Goal: Transaction & Acquisition: Obtain resource

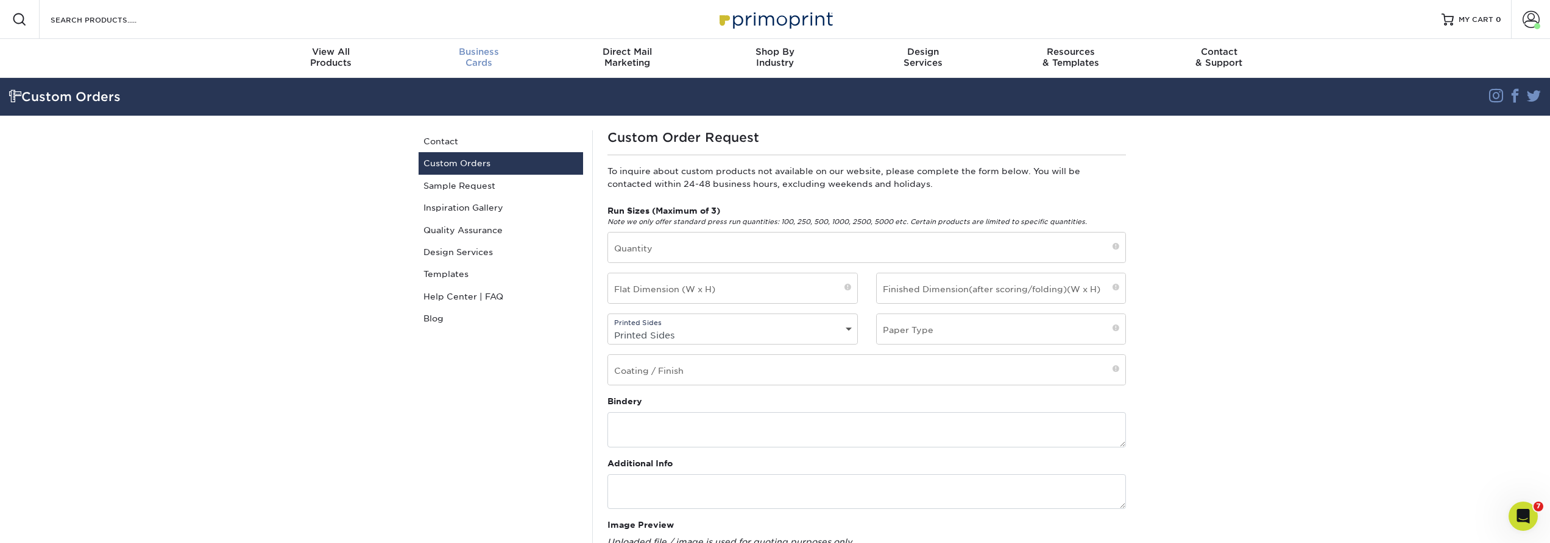
click at [468, 54] on span "Business" at bounding box center [479, 51] width 148 height 11
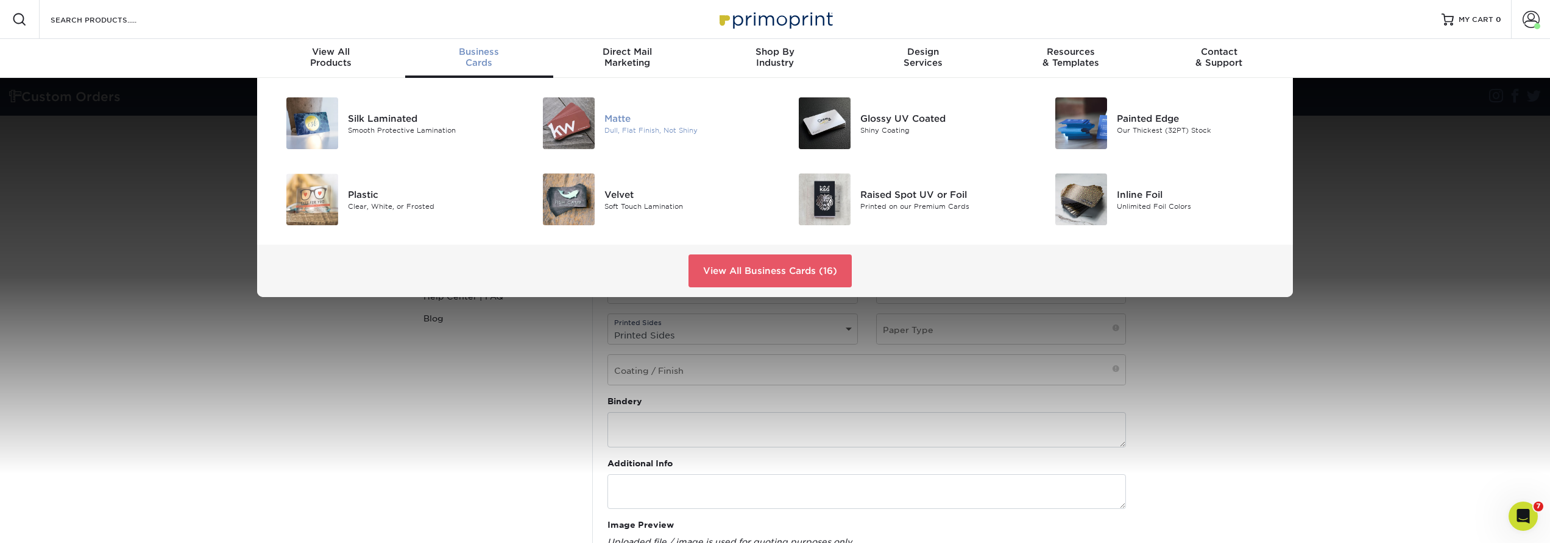
click at [612, 120] on div "Matte" at bounding box center [684, 117] width 161 height 13
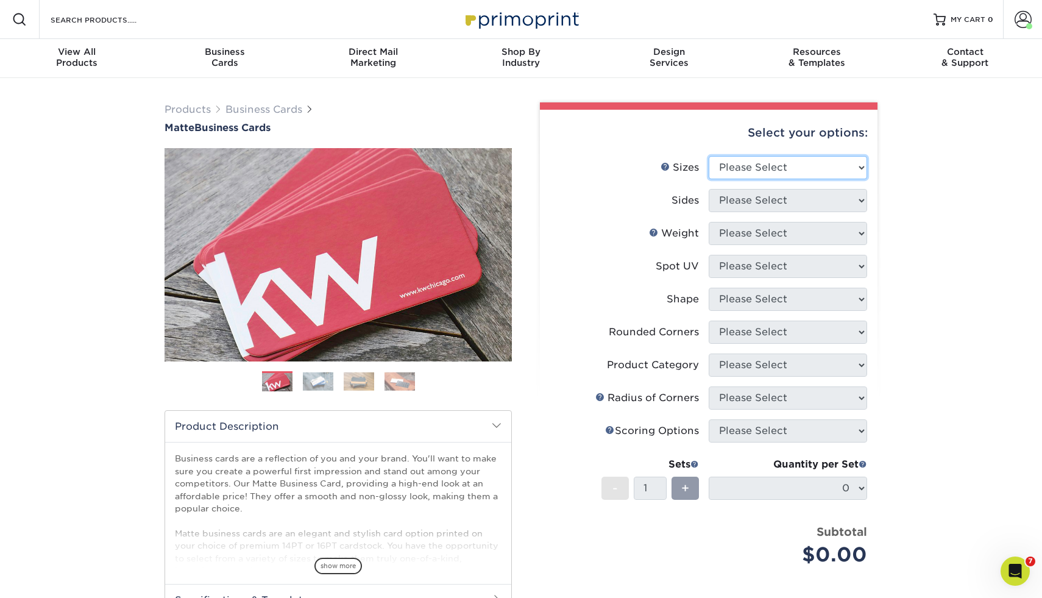
click at [782, 168] on select "Please Select 1.5" x 3.5" - Mini 1.75" x 3.5" - Mini 2" x 2" - Square 2" x 3" -…" at bounding box center [788, 167] width 158 height 23
select select "2.00x3.50"
click at [709, 156] on select "Please Select 1.5" x 3.5" - Mini 1.75" x 3.5" - Mini 2" x 2" - Square 2" x 3" -…" at bounding box center [788, 167] width 158 height 23
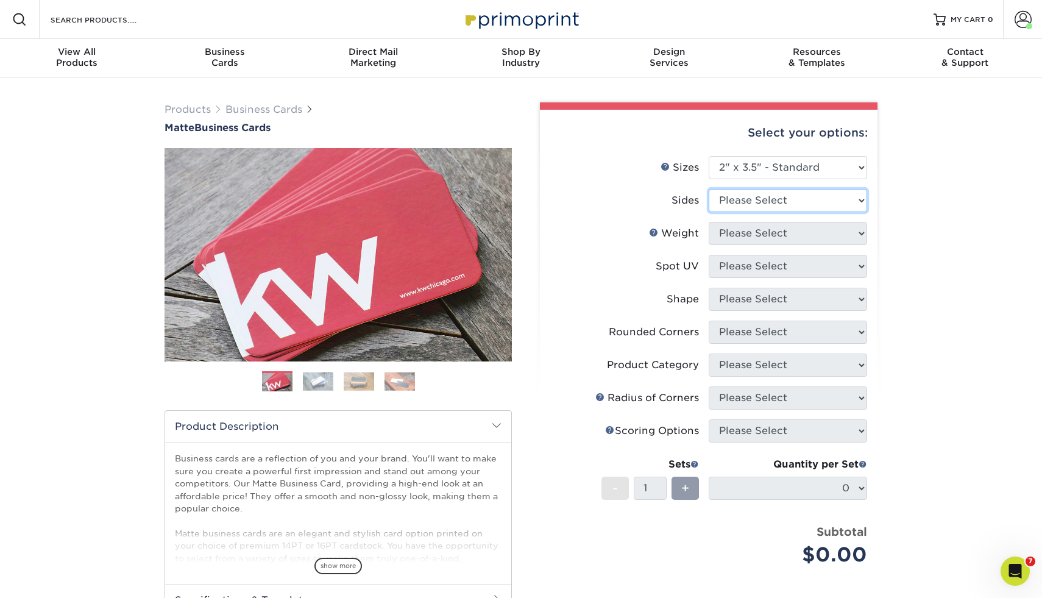
click at [732, 195] on select "Please Select Print Both Sides Print Front Only" at bounding box center [788, 200] width 158 height 23
select select "13abbda7-1d64-4f25-8bb2-c179b224825d"
click at [709, 189] on select "Please Select Print Both Sides Print Front Only" at bounding box center [788, 200] width 158 height 23
click at [730, 236] on select "Please Select 16PT 14PT" at bounding box center [788, 233] width 158 height 23
select select "16PT"
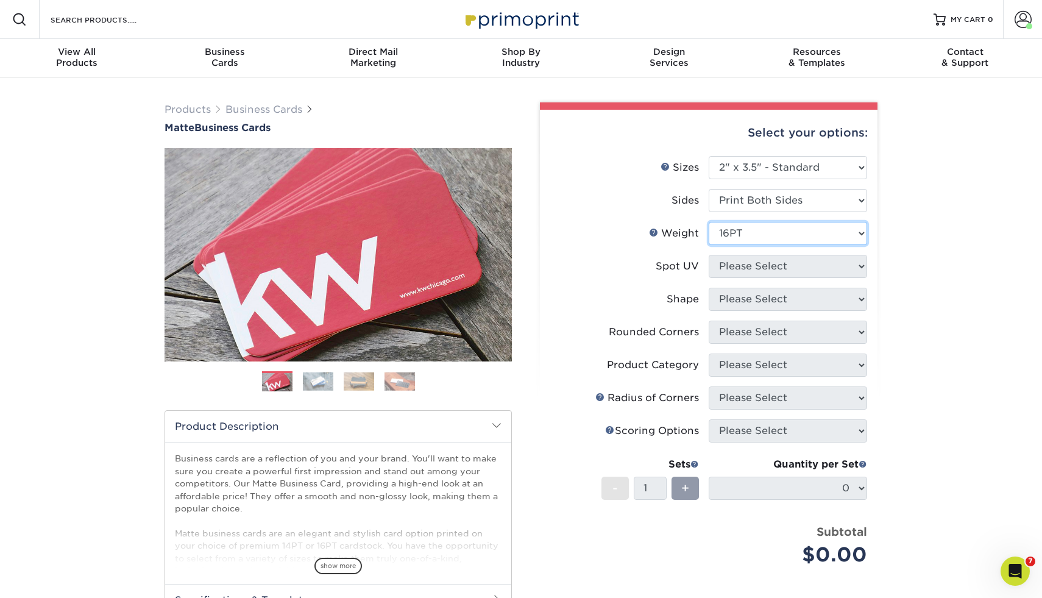
click at [709, 222] on select "Please Select 16PT 14PT" at bounding box center [788, 233] width 158 height 23
click at [726, 266] on select "Please Select No Spot UV Front and Back (Both Sides) Front Only Back Only" at bounding box center [788, 266] width 158 height 23
select select "3"
click at [709, 255] on select "Please Select No Spot UV Front and Back (Both Sides) Front Only Back Only" at bounding box center [788, 266] width 158 height 23
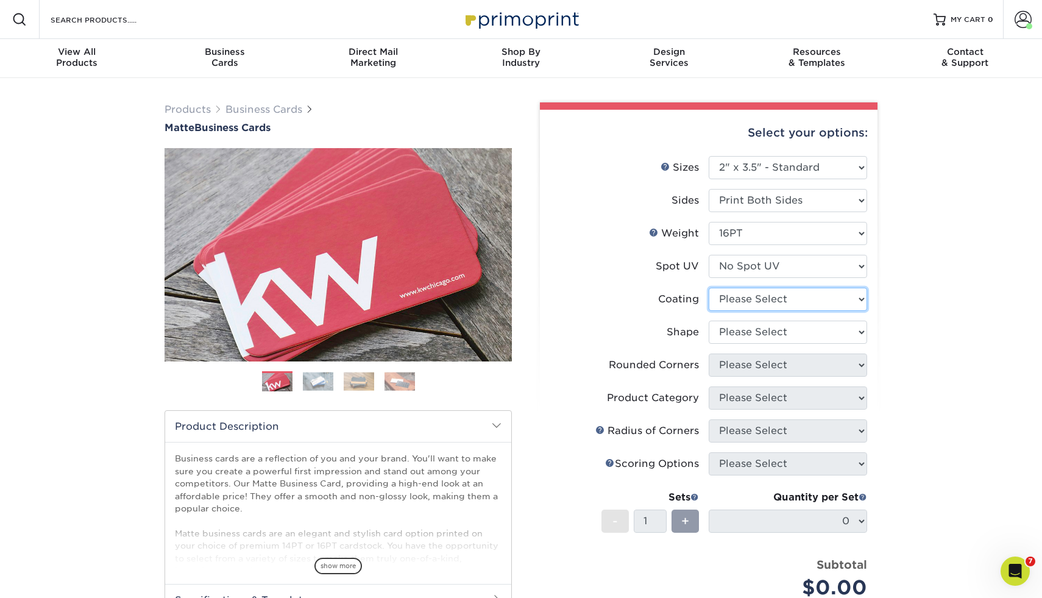
click at [718, 303] on select at bounding box center [788, 299] width 158 height 23
select select "121bb7b5-3b4d-429f-bd8d-bbf80e953313"
click at [709, 288] on select at bounding box center [788, 299] width 158 height 23
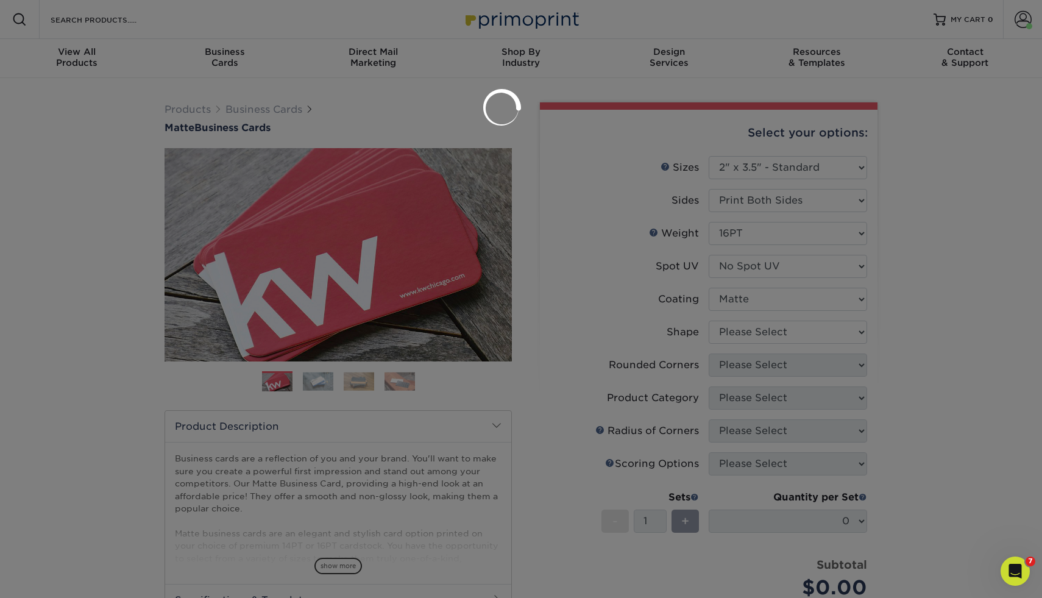
click at [720, 332] on div at bounding box center [521, 299] width 1042 height 598
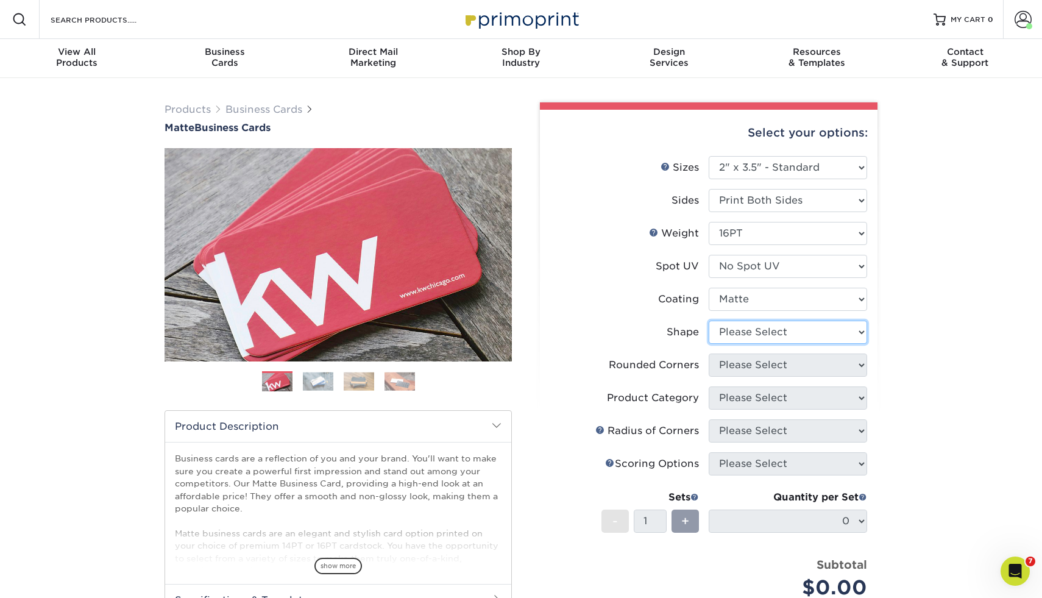
click at [724, 334] on select "Please Select Standard Oval" at bounding box center [788, 331] width 158 height 23
select select "standard"
click at [709, 320] on select "Please Select Standard Oval" at bounding box center [788, 331] width 158 height 23
click at [721, 366] on select "Please Select Yes - Round 2 Corners Yes - Round 4 Corners No" at bounding box center [788, 364] width 158 height 23
select select "0"
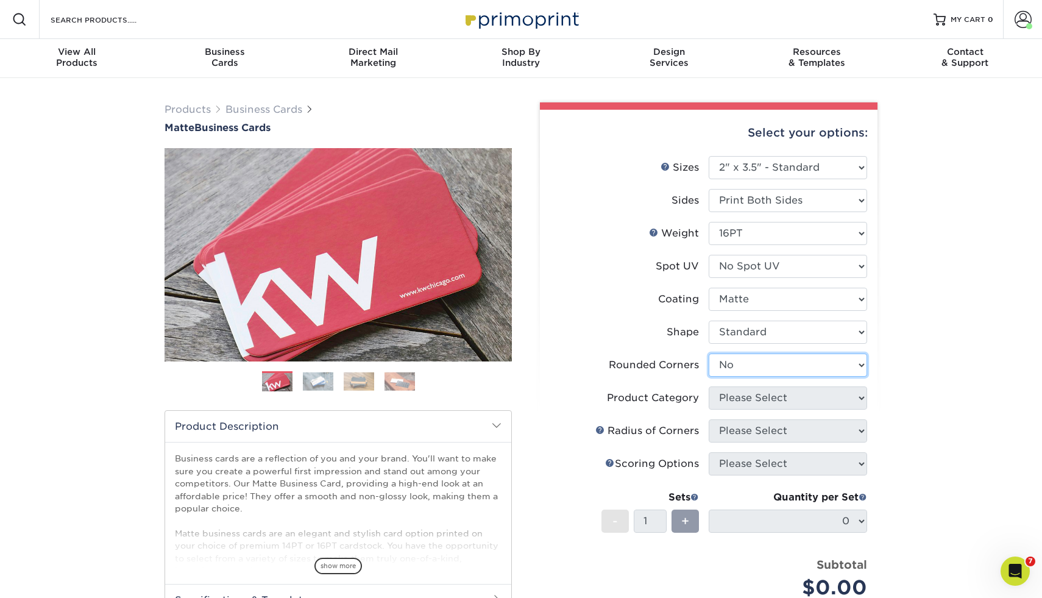
click at [709, 353] on select "Please Select Yes - Round 2 Corners Yes - Round 4 Corners No" at bounding box center [788, 364] width 158 height 23
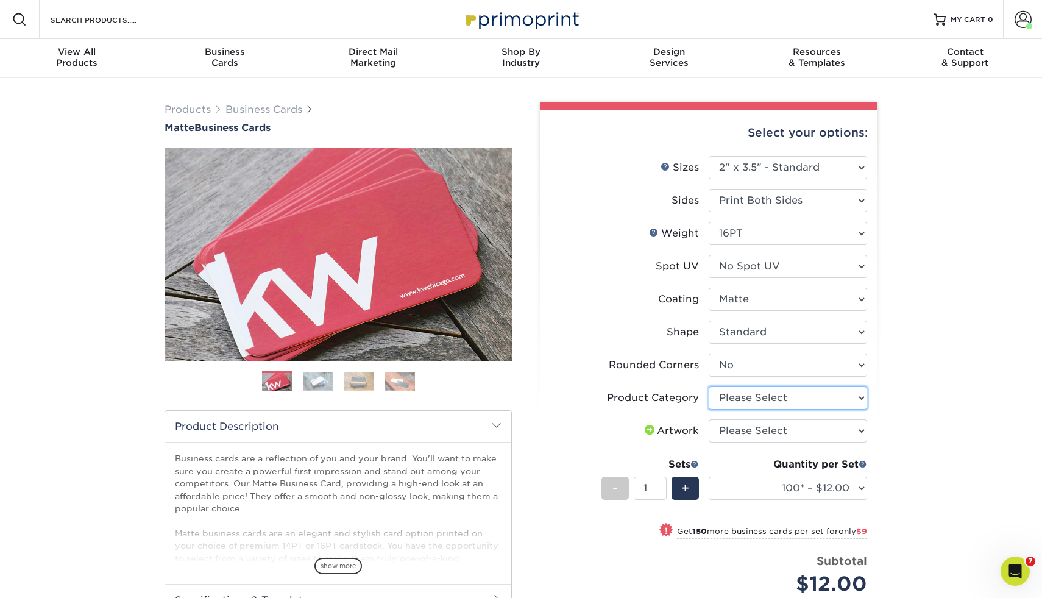
click at [724, 397] on select "Please Select Business Cards" at bounding box center [788, 397] width 158 height 23
select select "3b5148f1-0588-4f88-a218-97bcfdce65c1"
click at [709, 386] on select "Please Select Business Cards" at bounding box center [788, 397] width 158 height 23
click at [723, 429] on select "Please Select I will upload files I need a design - $100" at bounding box center [788, 430] width 158 height 23
select select "upload"
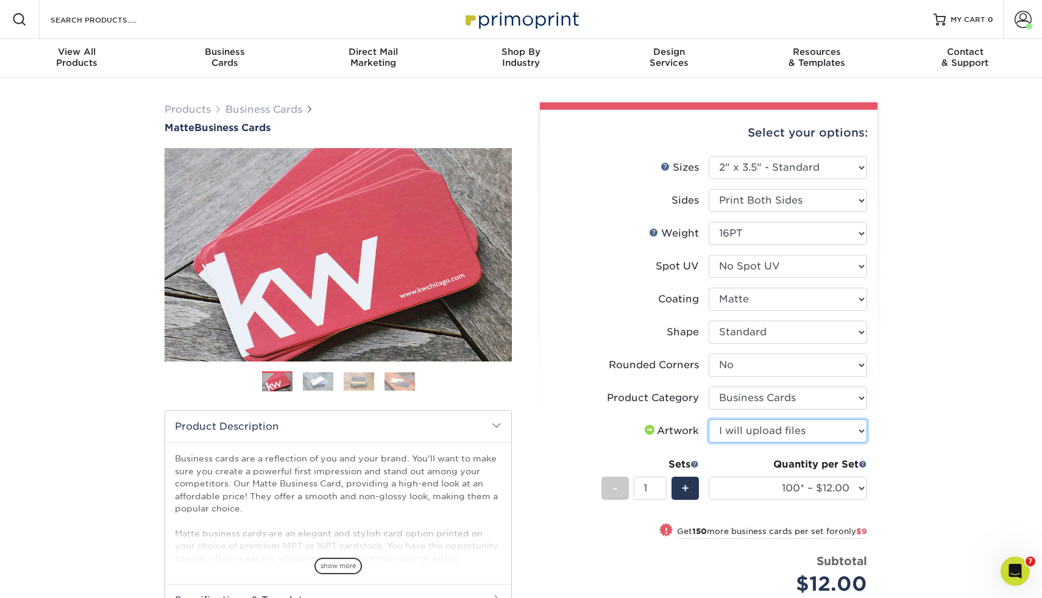
click at [709, 419] on select "Please Select I will upload files I need a design - $100" at bounding box center [788, 430] width 158 height 23
click at [717, 493] on select "100* – $12.00 250* – $21.00 500 – $42.00 1000 – $53.00 2500 – $95.00 5000 – $18…" at bounding box center [788, 487] width 158 height 23
select select "250* – $21.00"
click at [709, 476] on select "100* – $12.00 250* – $21.00 500 – $42.00 1000 – $53.00 2500 – $95.00 5000 – $18…" at bounding box center [788, 487] width 158 height 23
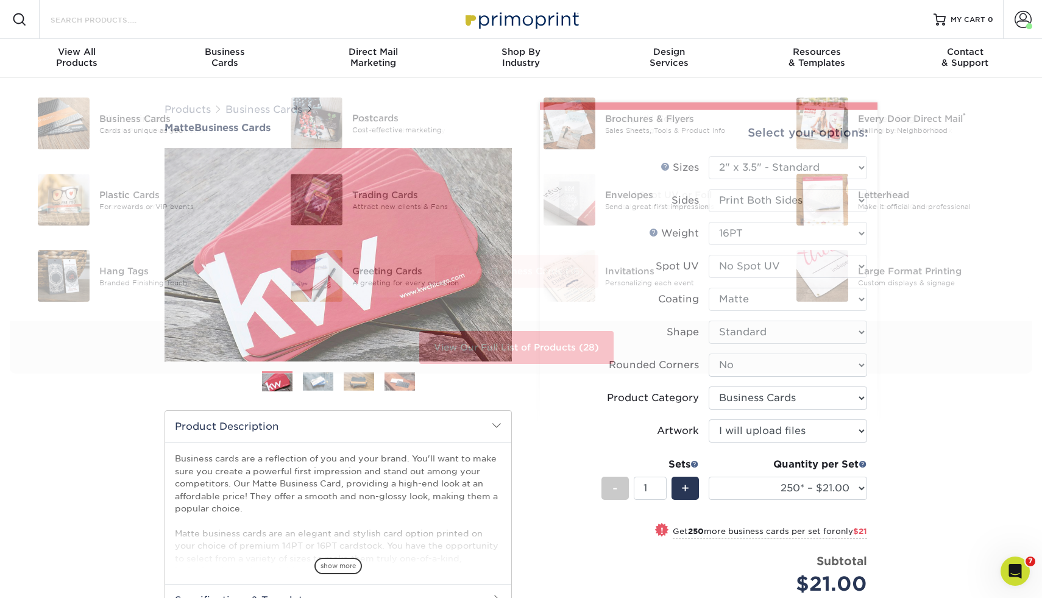
click at [62, 25] on input "Search Products" at bounding box center [108, 19] width 119 height 15
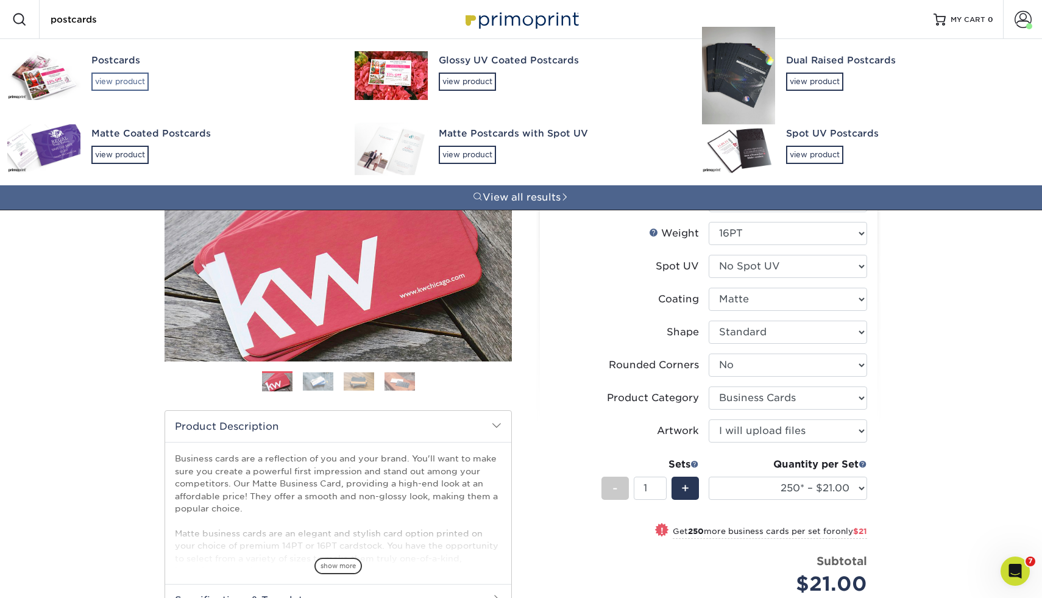
type input "postcards"
click at [104, 79] on div "view product" at bounding box center [119, 81] width 57 height 18
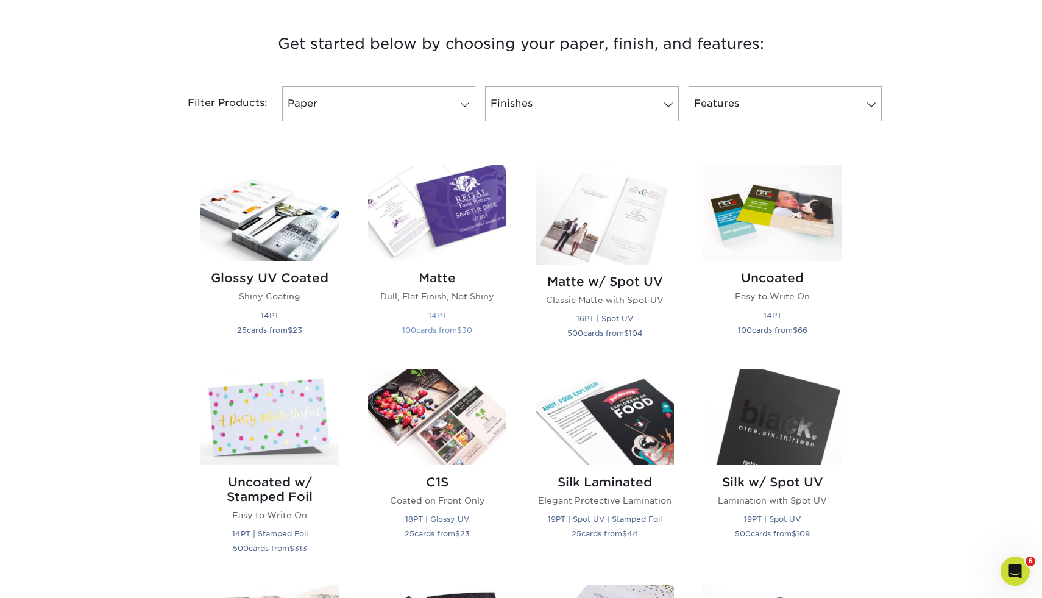
click at [439, 275] on h2 "Matte" at bounding box center [437, 278] width 138 height 15
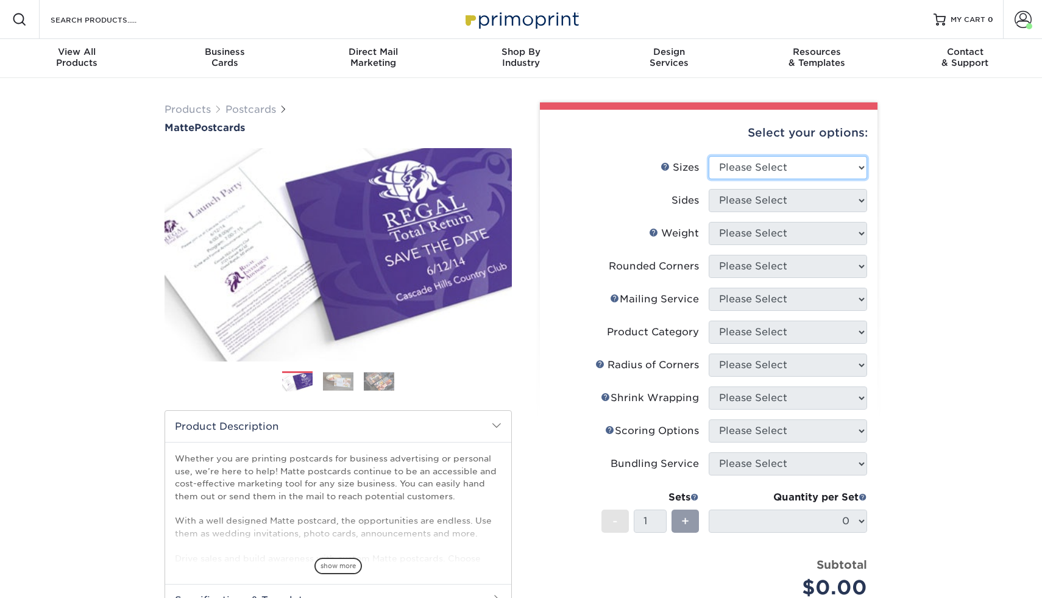
click at [745, 172] on select "Please Select 1.5" x 7" 2" x 4" 2" x 6" 2" x 7" 2" x 8" 2.12" x 5.5" 2.125" x 5…" at bounding box center [788, 167] width 158 height 23
select select "4.00x9.00"
click at [709, 156] on select "Please Select 1.5" x 7" 2" x 4" 2" x 6" 2" x 7" 2" x 8" 2.12" x 5.5" 2.125" x 5…" at bounding box center [788, 167] width 158 height 23
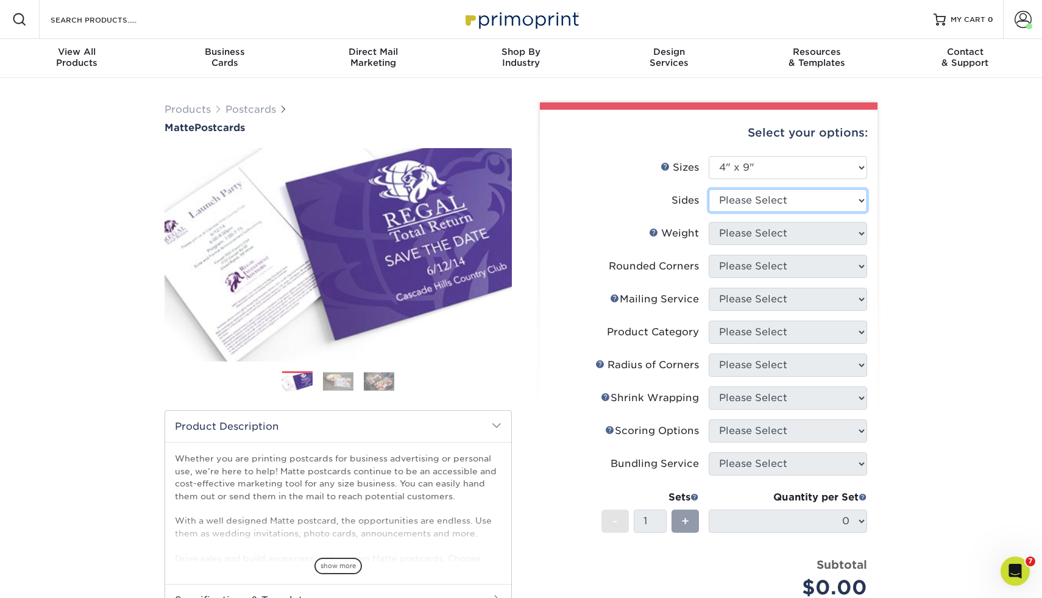
click at [741, 197] on select "Please Select Print Both Sides Print Front Only" at bounding box center [788, 200] width 158 height 23
select select "13abbda7-1d64-4f25-8bb2-c179b224825d"
click at [709, 189] on select "Please Select Print Both Sides Print Front Only" at bounding box center [788, 200] width 158 height 23
click at [735, 239] on select "Please Select" at bounding box center [788, 233] width 158 height 23
select select "16PT"
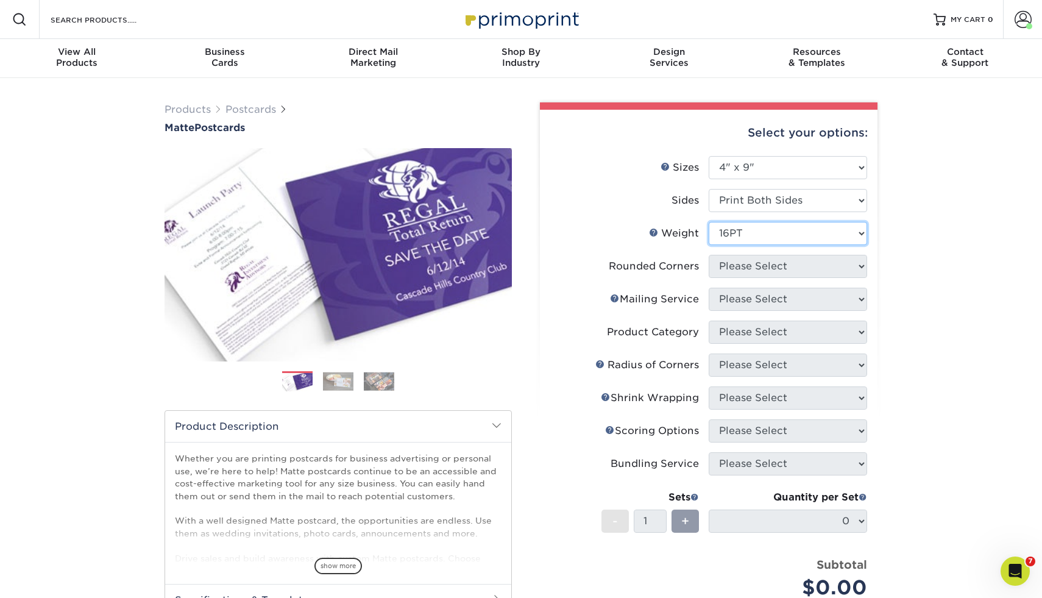
click at [709, 222] on select "Please Select 14PT 16PT" at bounding box center [788, 233] width 158 height 23
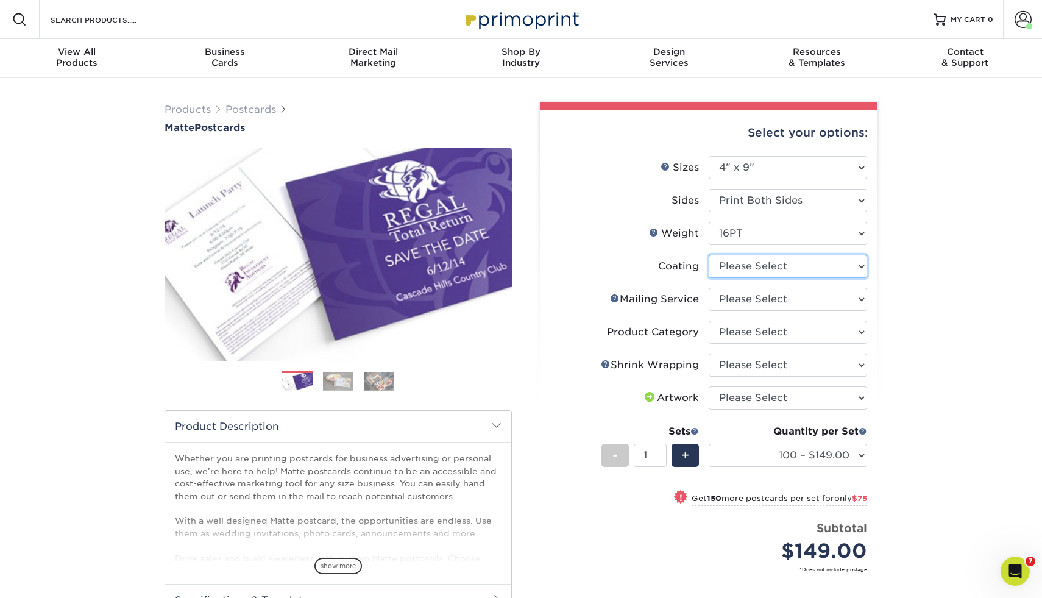
click at [738, 267] on select at bounding box center [788, 266] width 158 height 23
select select "121bb7b5-3b4d-429f-bd8d-bbf80e953313"
click at [709, 255] on select at bounding box center [788, 266] width 158 height 23
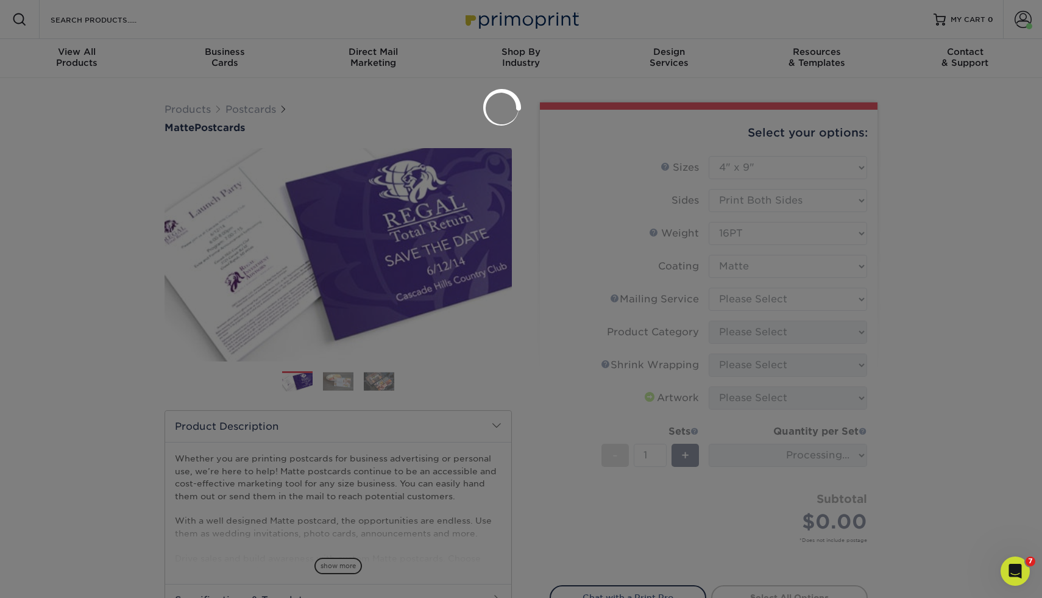
click at [734, 300] on div at bounding box center [521, 299] width 1042 height 598
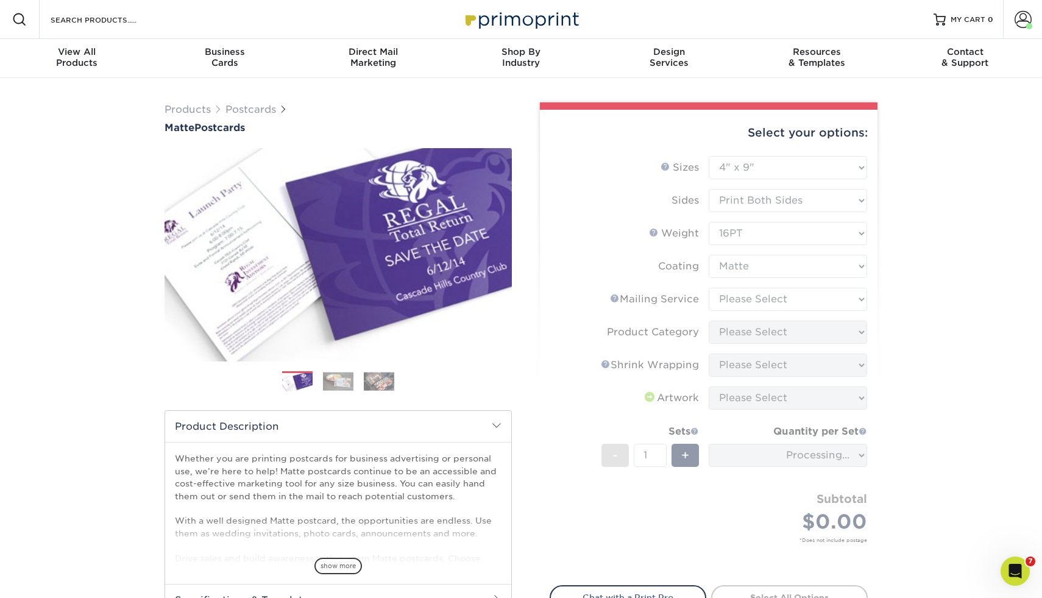
click at [722, 302] on form "Sizes Help Sizes Please Select 1.5" x 7" 2" x 4" 2" x 6" 2" x 7" 2" x 8" 2.12" …" at bounding box center [709, 363] width 318 height 415
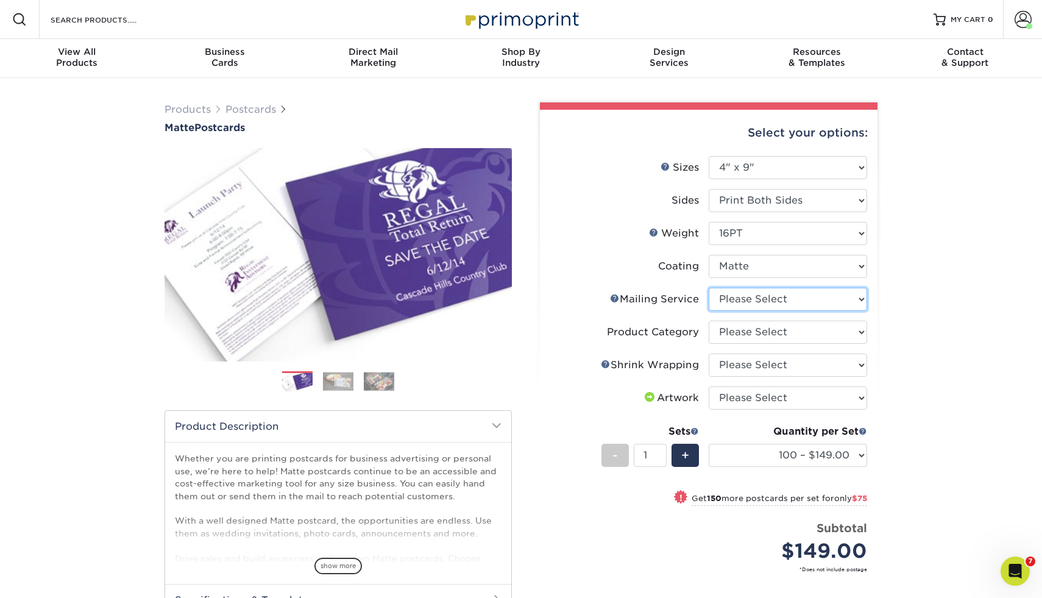
click at [722, 302] on select "Please Select No Direct Mailing Service No, I will mail/stamp/imprint Direct Ma…" at bounding box center [788, 299] width 158 height 23
select select "3e5e9bdd-d78a-4c28-a41d-fe1407925ca6"
click at [709, 288] on select "Please Select No Direct Mailing Service No, I will mail/stamp/imprint Direct Ma…" at bounding box center [788, 299] width 158 height 23
click at [724, 336] on select "Please Select Postcards" at bounding box center [788, 331] width 158 height 23
select select "9b7272e0-d6c8-4c3c-8e97-d3a1bcdab858"
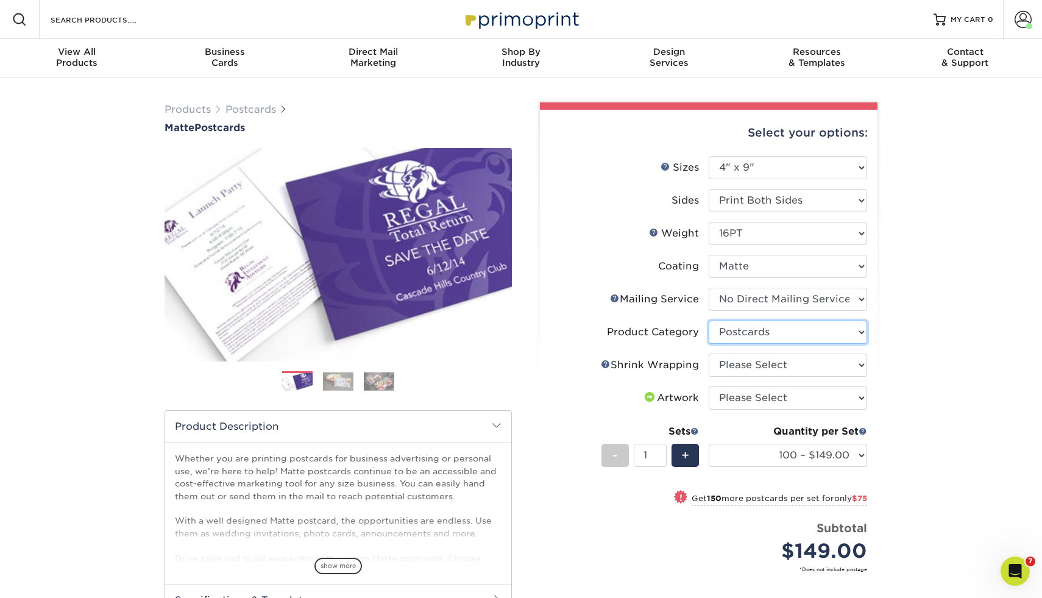
click at [709, 320] on select "Please Select Postcards" at bounding box center [788, 331] width 158 height 23
click at [728, 363] on select "Please Select No Shrink Wrapping Shrink Wrap 100 Per Package Shrink Wrap 50 Per…" at bounding box center [788, 364] width 158 height 23
select select "c8749376-e7da-41d0-b3dc-647faf84d907"
click at [709, 353] on select "Please Select No Shrink Wrapping Shrink Wrap 100 Per Package Shrink Wrap 50 Per…" at bounding box center [788, 364] width 158 height 23
click at [727, 402] on select "Please Select I will upload files I need a design - $150" at bounding box center [788, 397] width 158 height 23
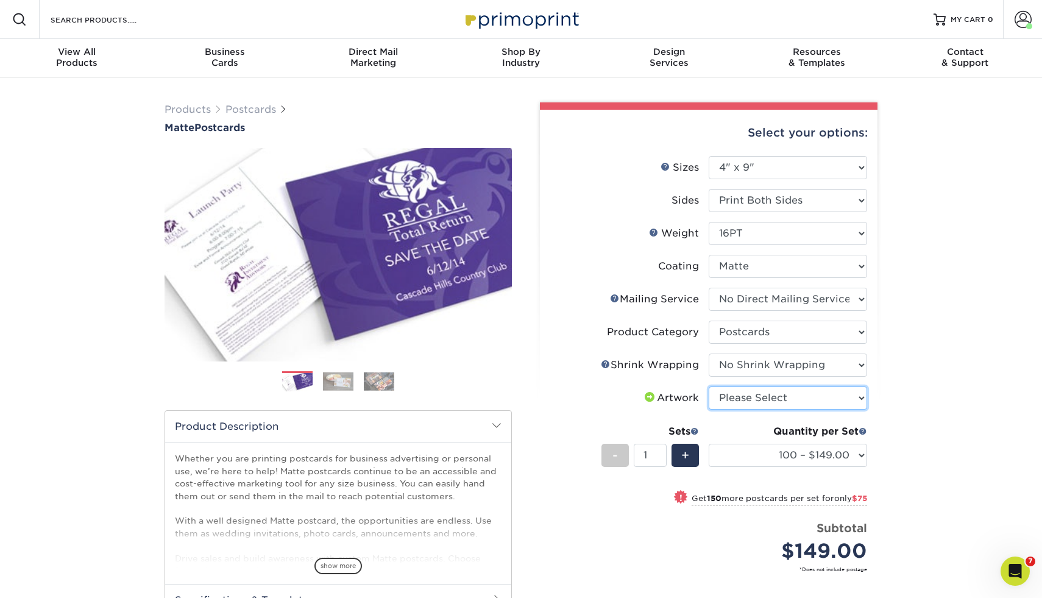
select select "upload"
click at [709, 386] on select "Please Select I will upload files I need a design - $150" at bounding box center [788, 397] width 158 height 23
click at [751, 458] on select "100 – $149.00 250 – $224.00 500 – $247.00 1000 – $286.00 2500 – $459.00 5000 – …" at bounding box center [788, 455] width 158 height 23
select select "1000 – $286.00"
click at [709, 444] on select "100 – $149.00 250 – $224.00 500 – $247.00 1000 – $286.00 2500 – $459.00 5000 – …" at bounding box center [788, 455] width 158 height 23
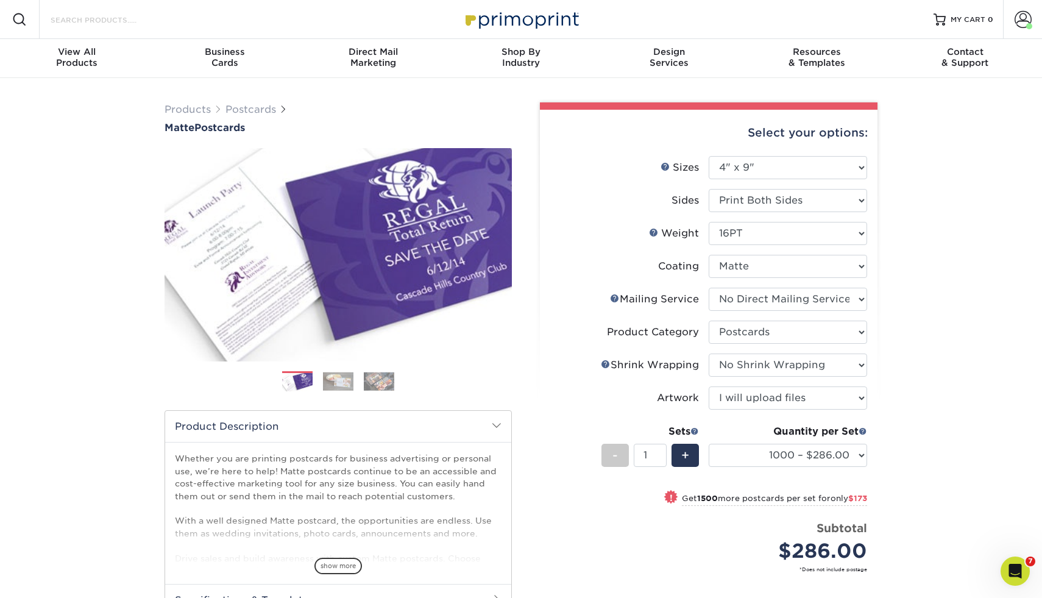
click at [92, 19] on input "Search Products" at bounding box center [108, 19] width 119 height 15
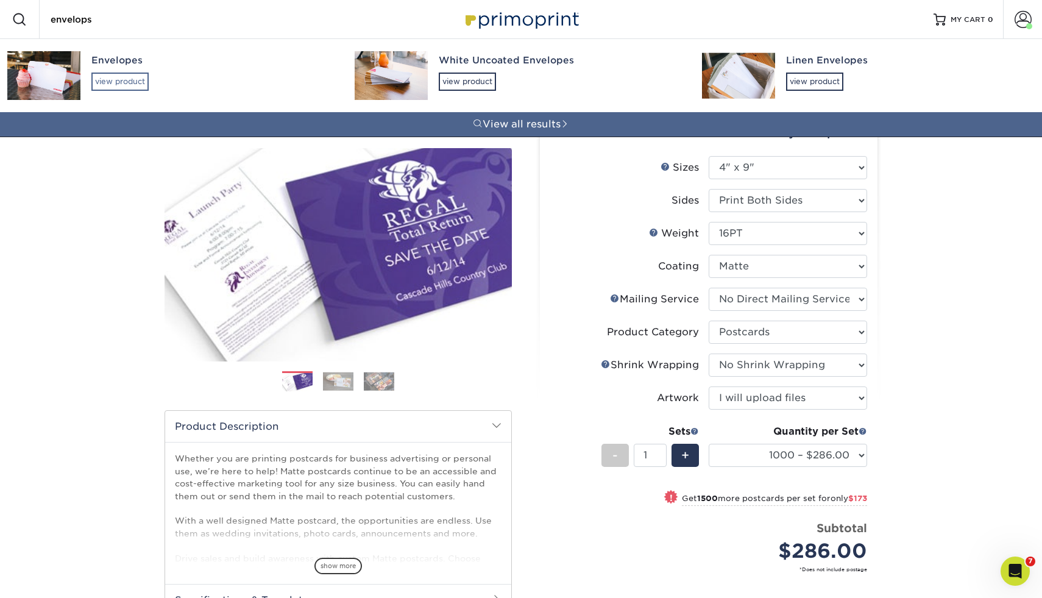
type input "envelops"
click at [135, 79] on div "view product" at bounding box center [119, 81] width 57 height 18
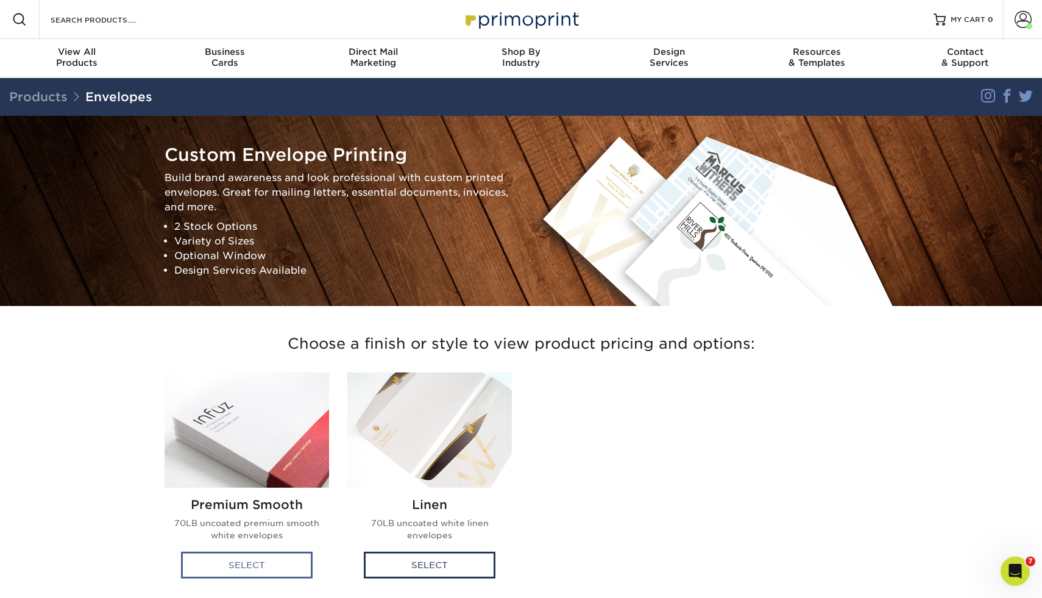
click at [236, 559] on div "Select" at bounding box center [247, 564] width 132 height 27
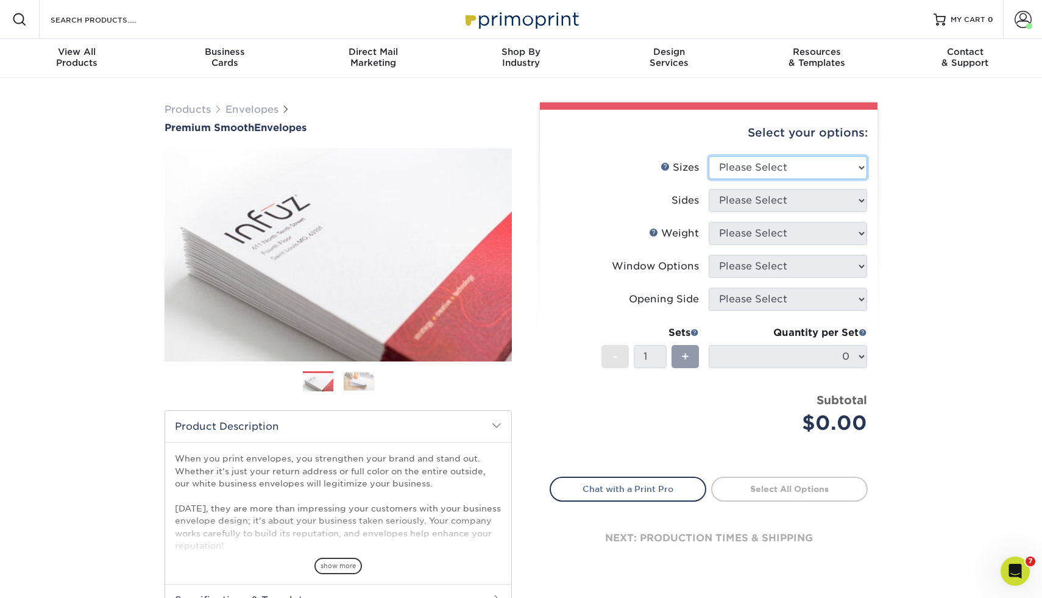
click at [796, 165] on select "Please Select 8.875" x 3.875" 4.125" x 9.5" 5.25" x 7.25" 9" x 12"" at bounding box center [788, 167] width 158 height 23
select select "4.12x9.50"
click at [709, 156] on select "Please Select 8.875" x 3.875" 4.125" x 9.5" 5.25" x 7.25" 9" x 12"" at bounding box center [788, 167] width 158 height 23
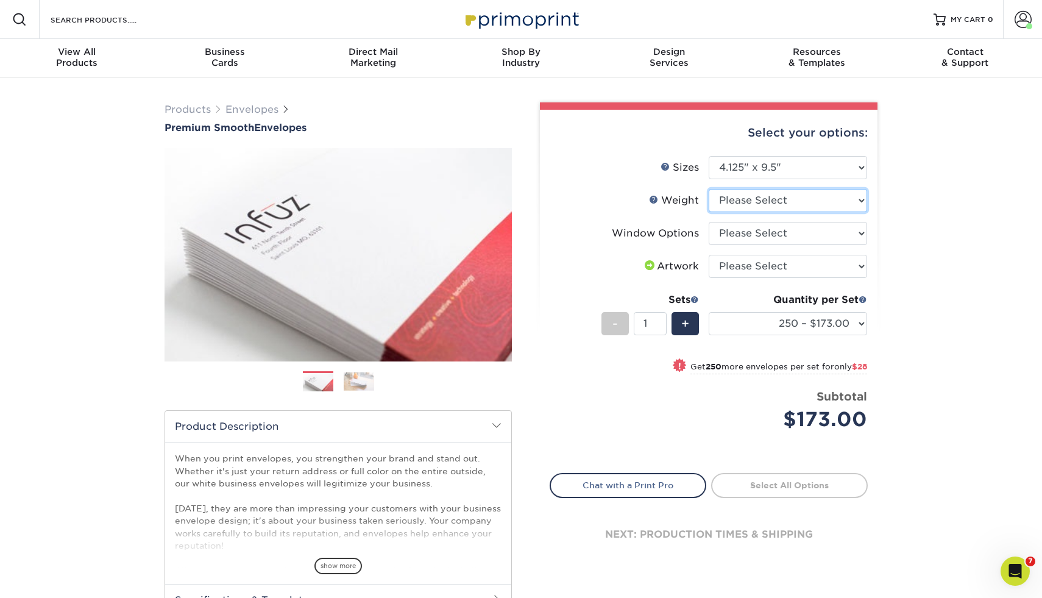
click at [728, 200] on select "Please Select 70LB" at bounding box center [788, 200] width 158 height 23
select select "70LB"
click at [709, 189] on select "Please Select 70LB" at bounding box center [788, 200] width 158 height 23
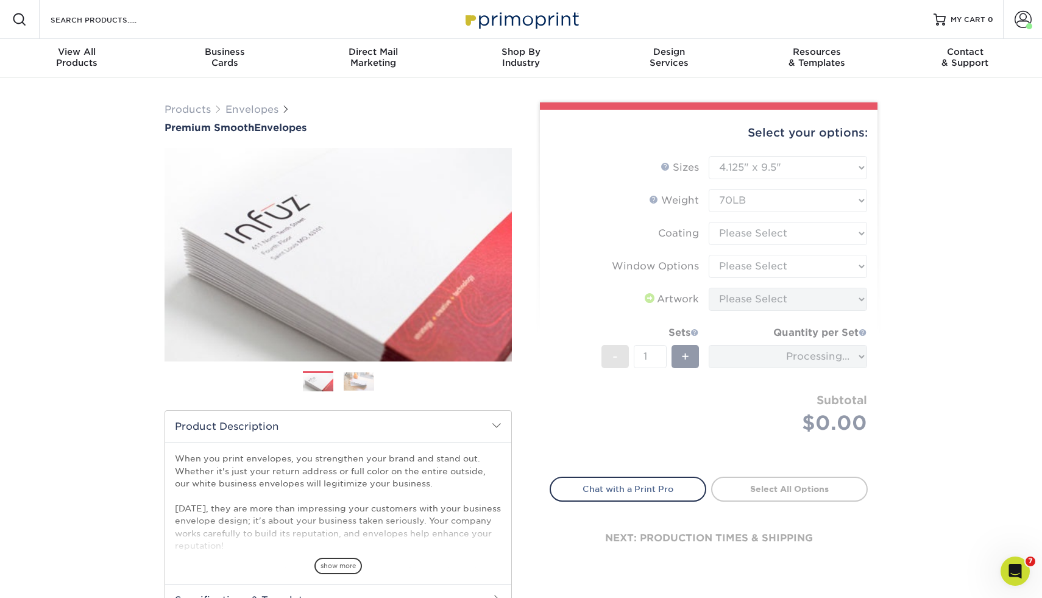
click at [728, 229] on form "Sizes Help Sizes Please Select 8.875" x 3.875" 4.125" x 9.5" 5.25" x 7.25" 9" x…" at bounding box center [709, 309] width 318 height 306
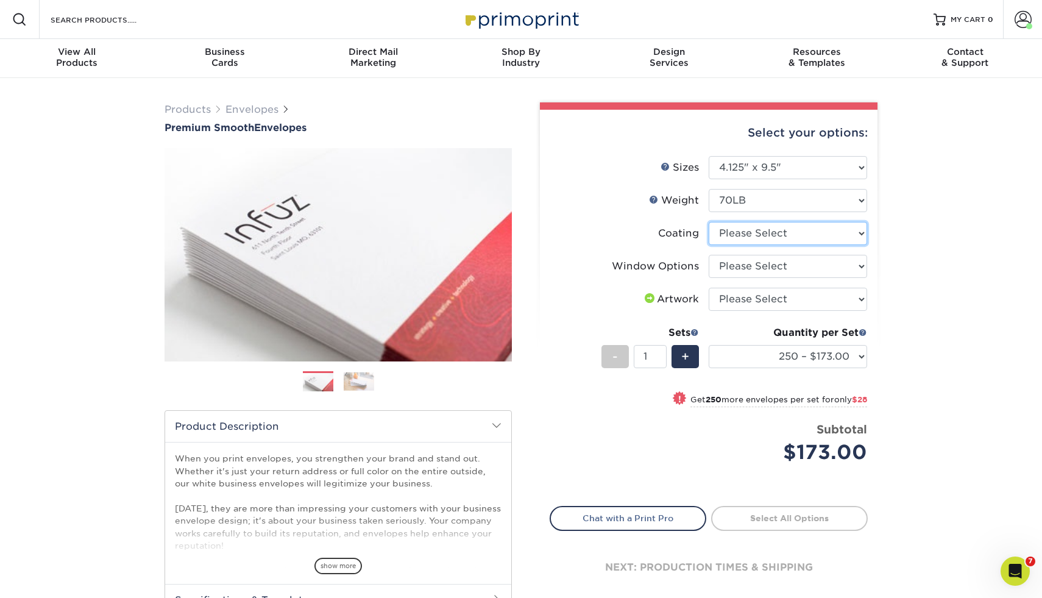
click at [752, 238] on select at bounding box center [788, 233] width 158 height 23
select select "3e7618de-abca-4bda-9f97-8b9129e913d8"
click at [709, 222] on select at bounding box center [788, 233] width 158 height 23
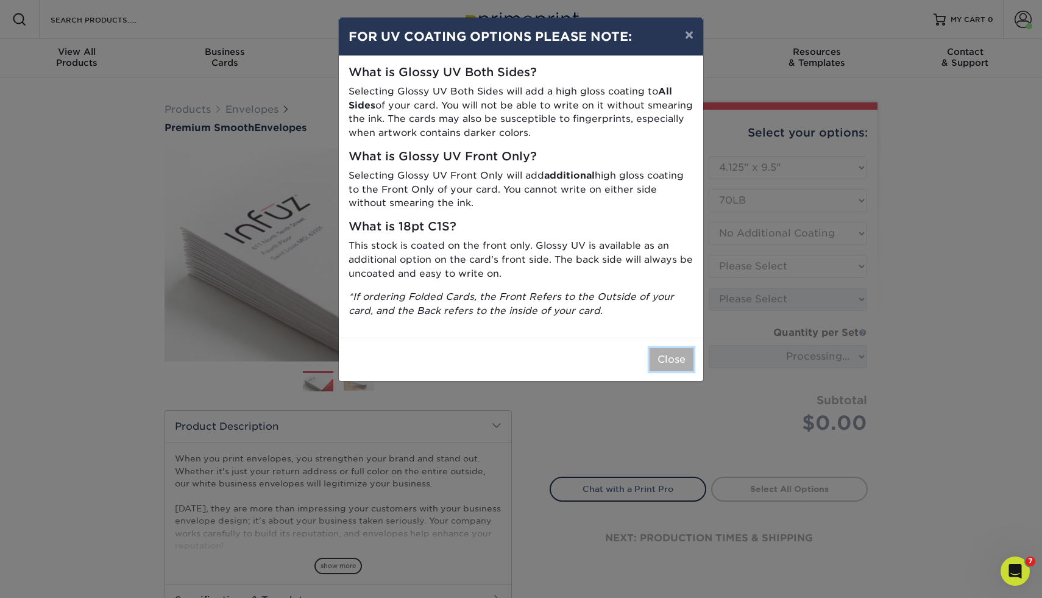
click at [663, 353] on button "Close" at bounding box center [671, 359] width 44 height 23
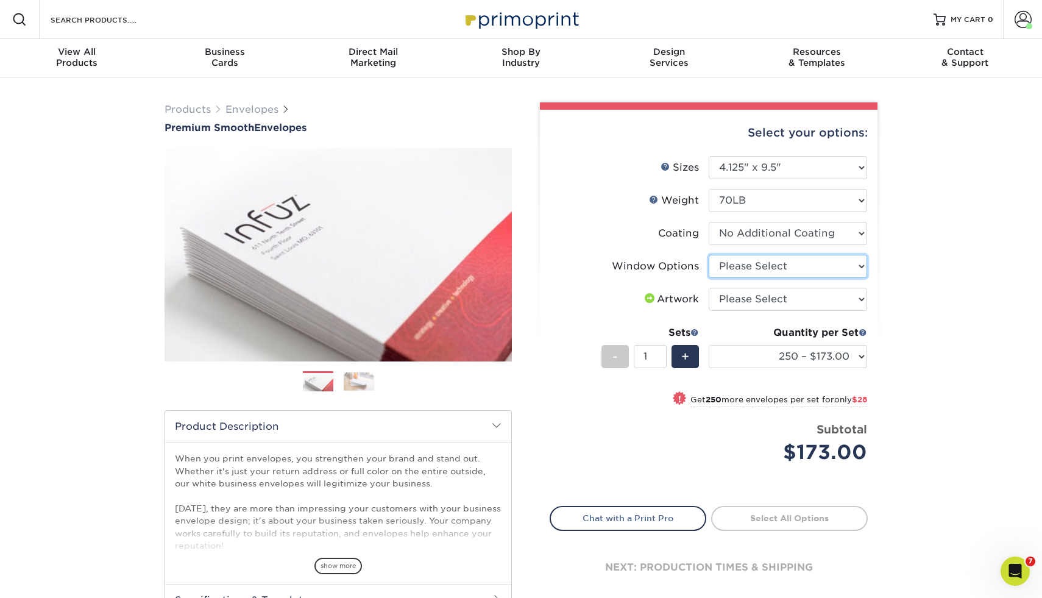
click at [734, 266] on select "Please Select No Window Window (Left Side)" at bounding box center [788, 266] width 158 height 23
select select "1f9e9f9f-4237-4243-ba79-49052844f6e6"
click at [709, 255] on select "Please Select No Window Window (Left Side)" at bounding box center [788, 266] width 158 height 23
click at [753, 302] on select "Please Select I will upload files I need a design - $50" at bounding box center [788, 299] width 158 height 23
select select "upload"
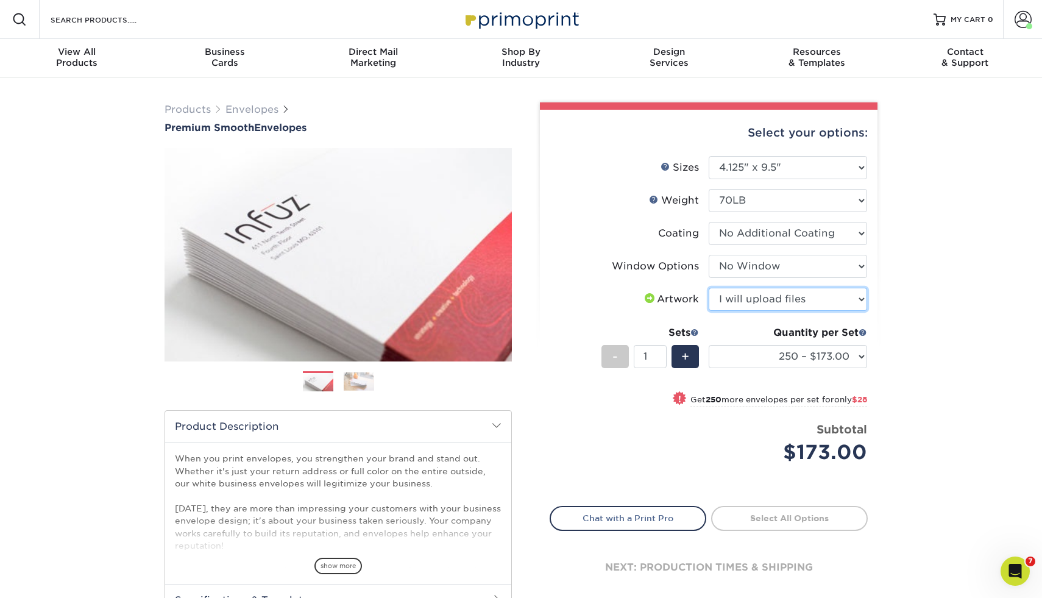
click at [709, 288] on select "Please Select I will upload files I need a design - $50" at bounding box center [788, 299] width 158 height 23
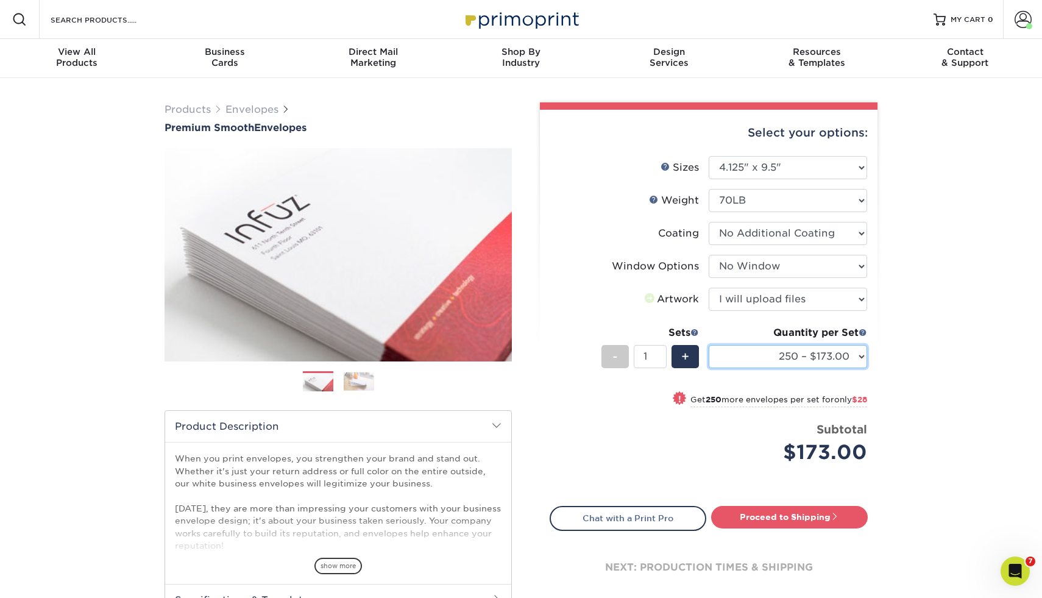
click at [736, 356] on select "250 – $173.00 500 – $201.00 1000 – $251.00 2500 – $388.00 5000 – $566.00 10000 …" at bounding box center [788, 356] width 158 height 23
select select "1000 – $251.00"
click at [709, 345] on select "250 – $173.00 500 – $201.00 1000 – $251.00 2500 – $388.00 5000 – $566.00 10000 …" at bounding box center [788, 356] width 158 height 23
click at [816, 65] on div "Resources & Templates" at bounding box center [817, 57] width 148 height 22
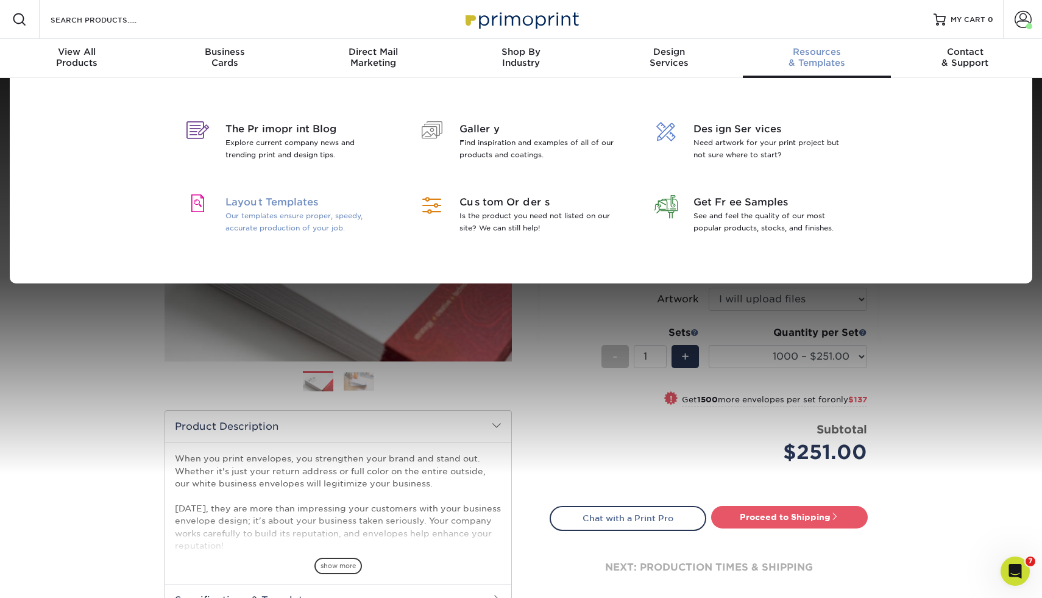
click at [285, 203] on span "Layout Templates" at bounding box center [304, 202] width 158 height 15
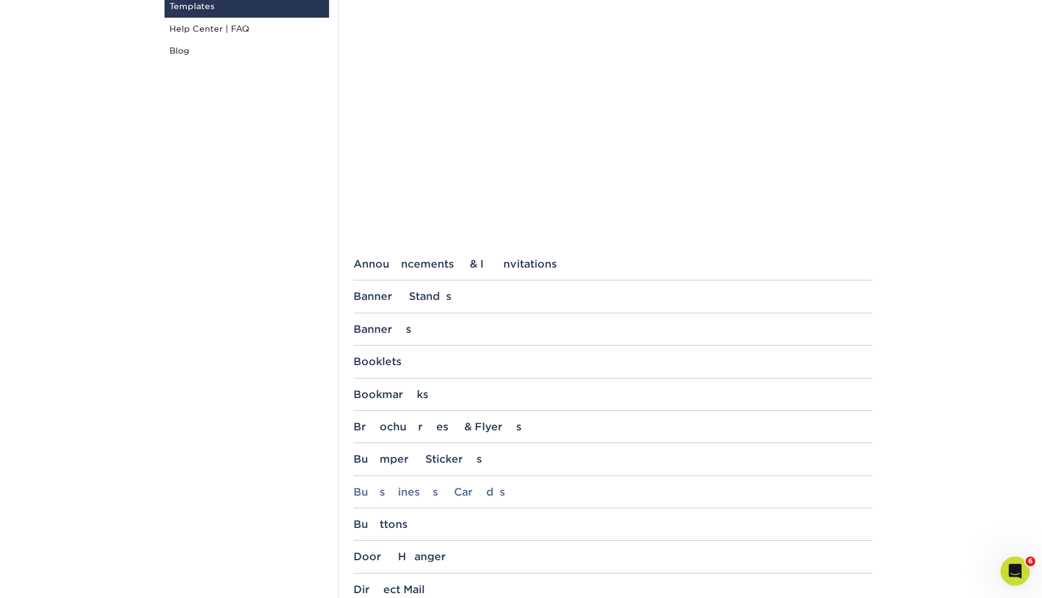
click at [386, 493] on div "Business Cards" at bounding box center [612, 492] width 518 height 12
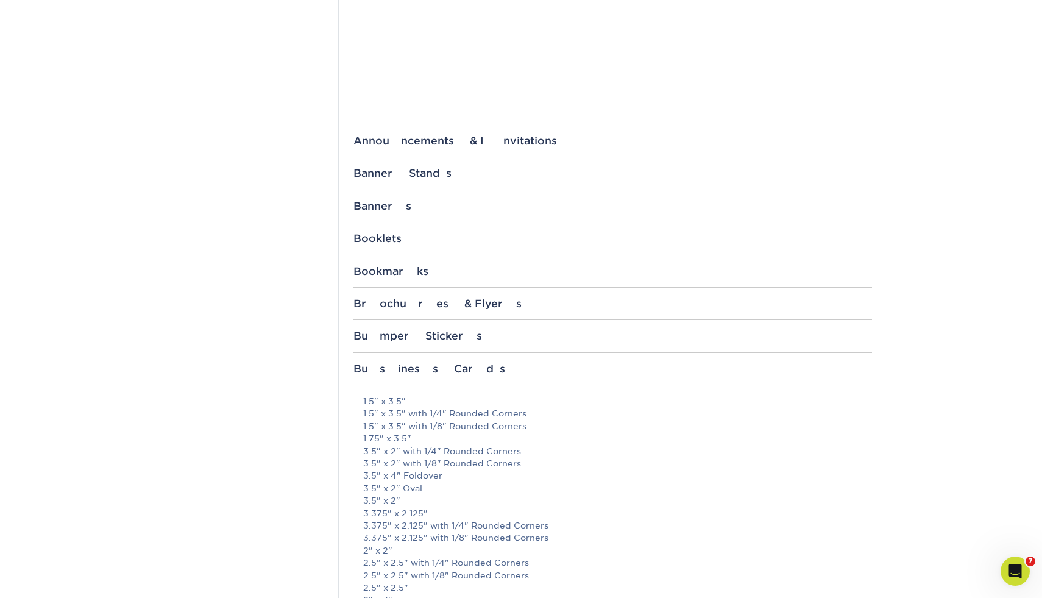
scroll to position [397, 0]
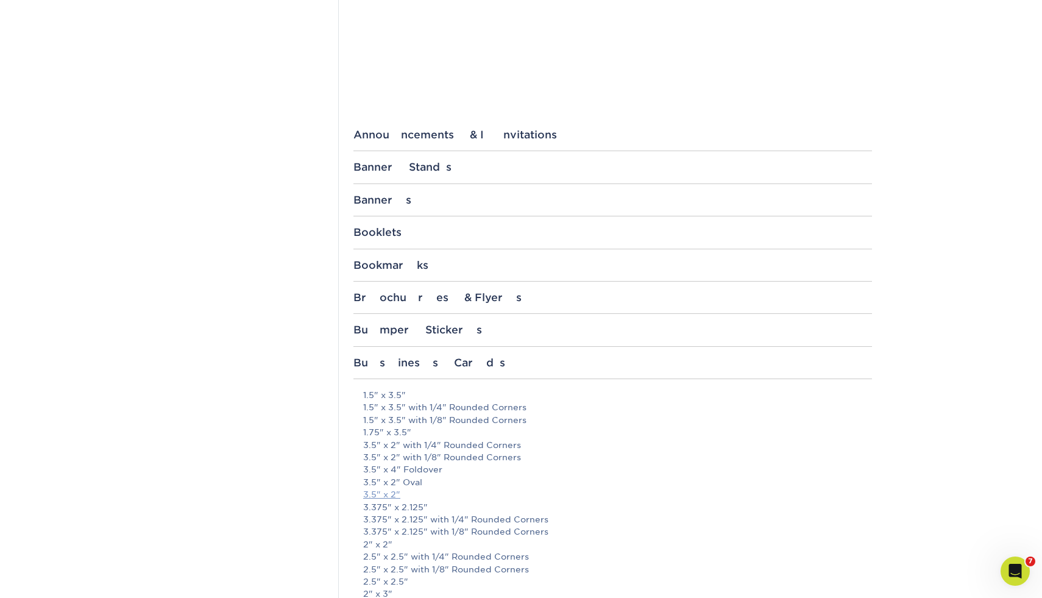
click at [385, 493] on link "3.5" x 2"" at bounding box center [381, 494] width 37 height 10
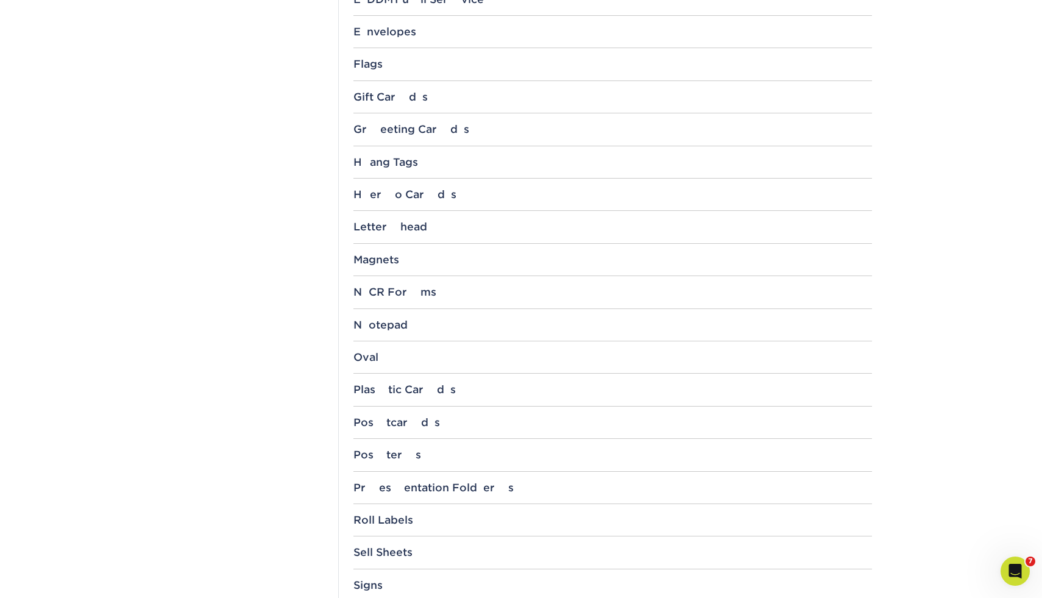
scroll to position [1173, 0]
click at [377, 418] on div "Postcards" at bounding box center [612, 420] width 518 height 12
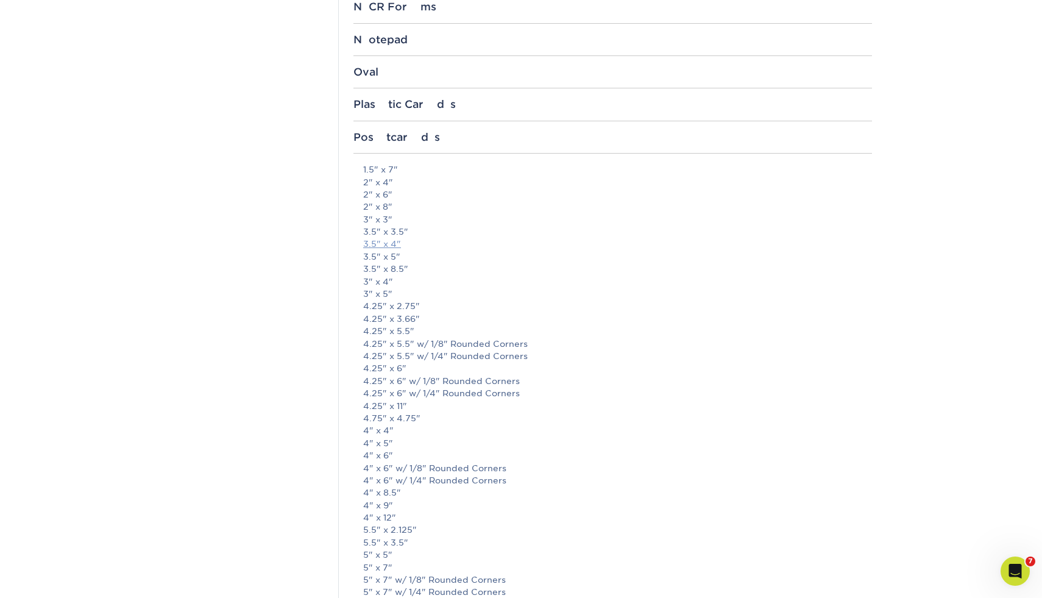
scroll to position [1460, 0]
click at [379, 502] on link "4" x 9"" at bounding box center [378, 502] width 30 height 10
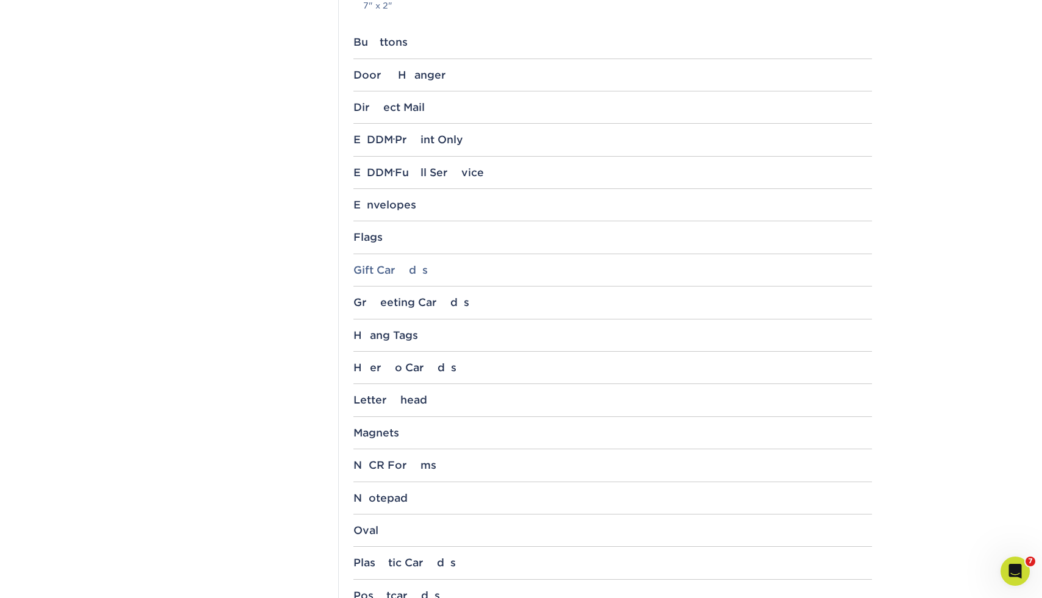
scroll to position [997, 0]
click at [381, 203] on div "Envelopes" at bounding box center [612, 205] width 518 height 12
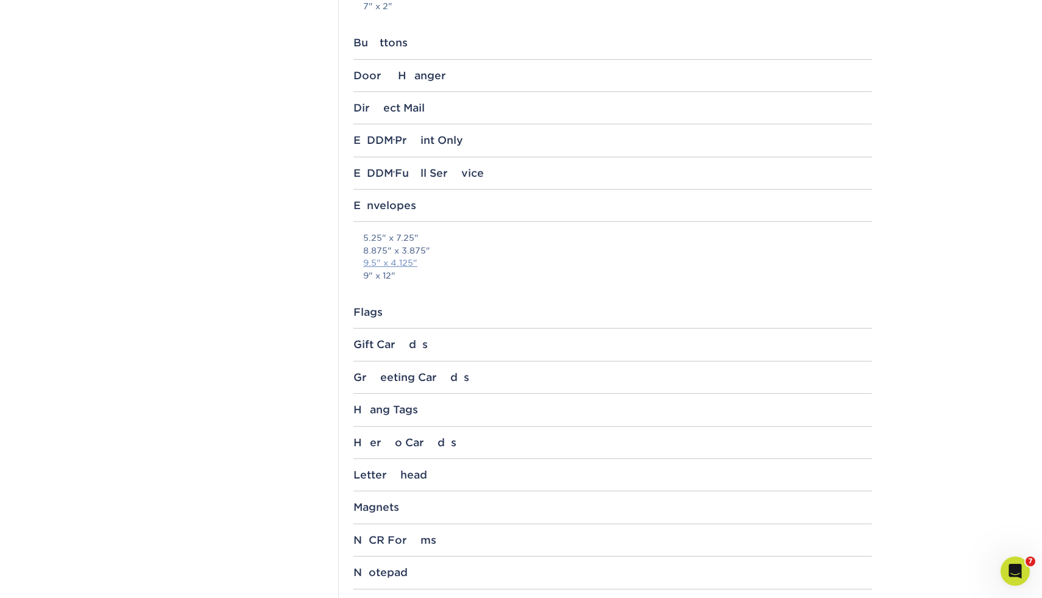
click at [377, 263] on link "9.5" x 4.125"" at bounding box center [390, 263] width 54 height 10
